Goal: Task Accomplishment & Management: Manage account settings

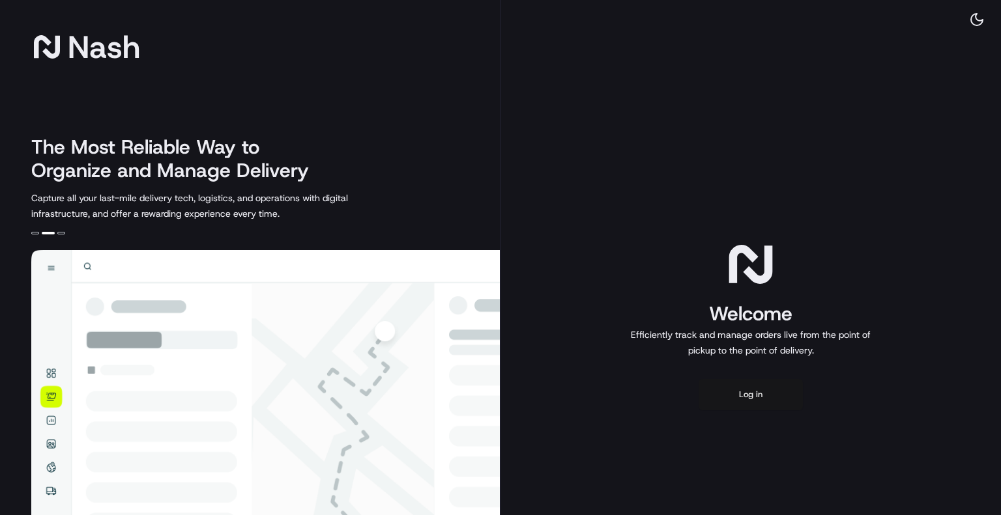
click at [749, 383] on button "Log in" at bounding box center [750, 394] width 104 height 31
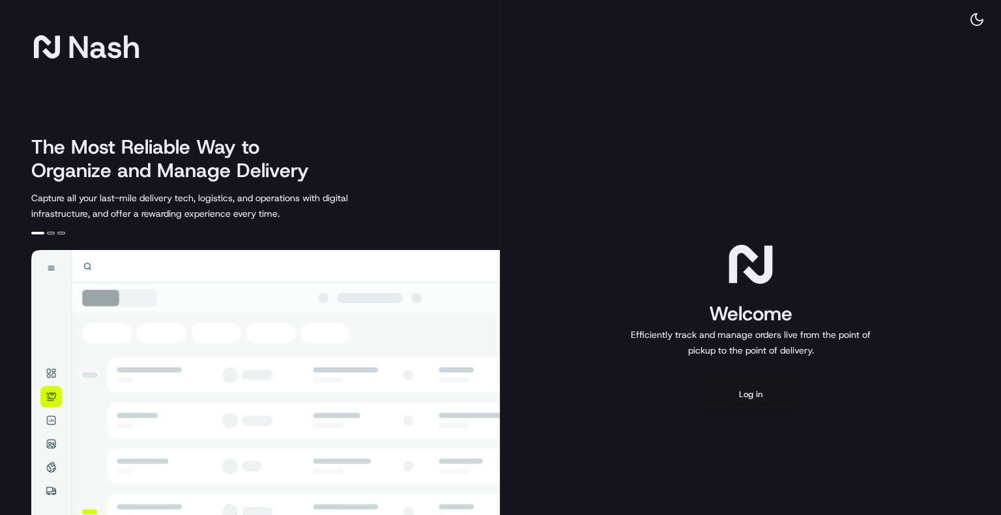
click at [744, 386] on button "Log in" at bounding box center [750, 394] width 104 height 31
